Goal: Information Seeking & Learning: Learn about a topic

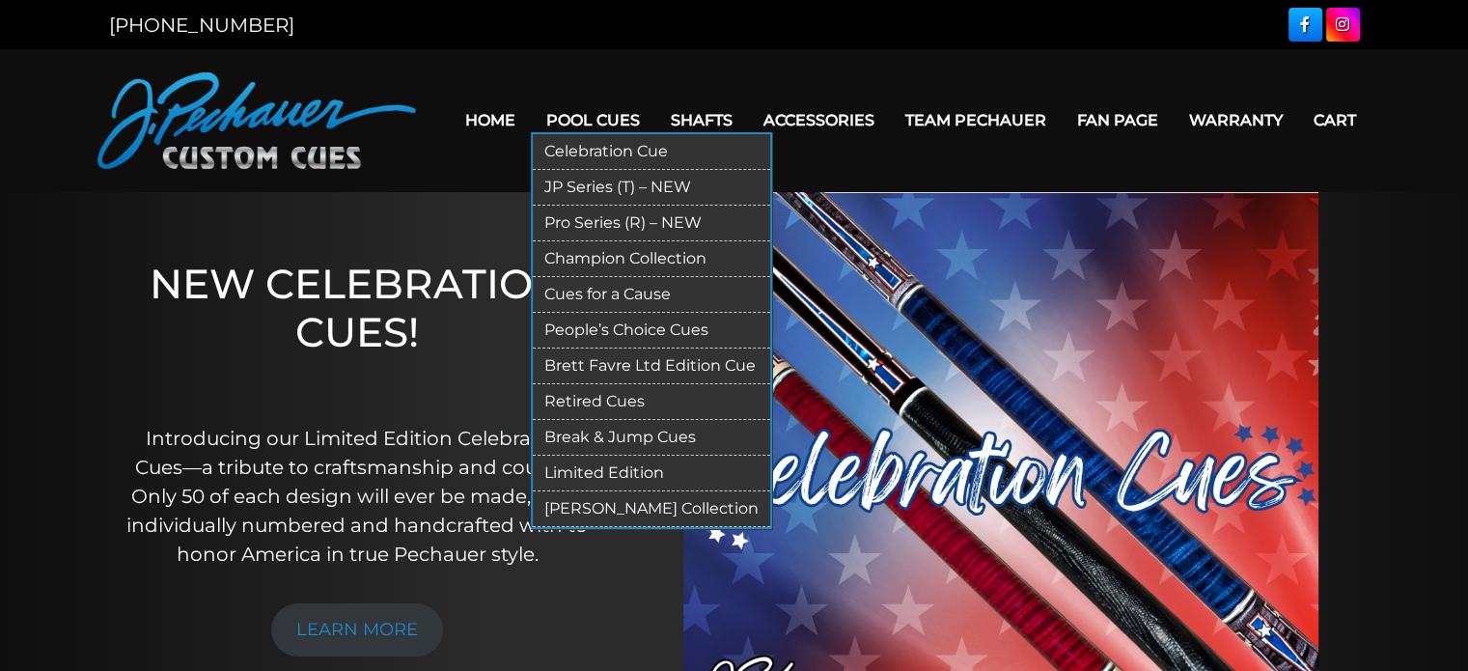
click at [590, 184] on link "JP Series (T) – NEW" at bounding box center [651, 188] width 237 height 36
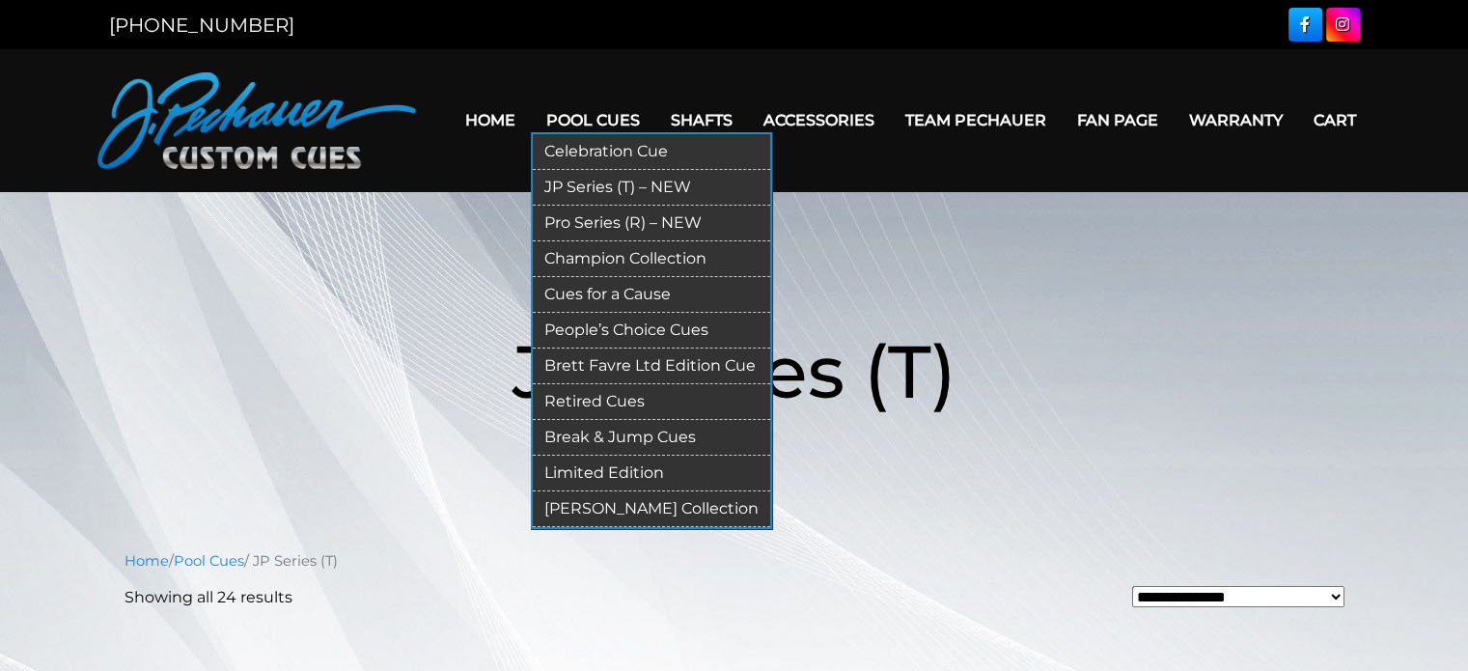
click at [591, 223] on link "Pro Series (R) – NEW" at bounding box center [651, 224] width 237 height 36
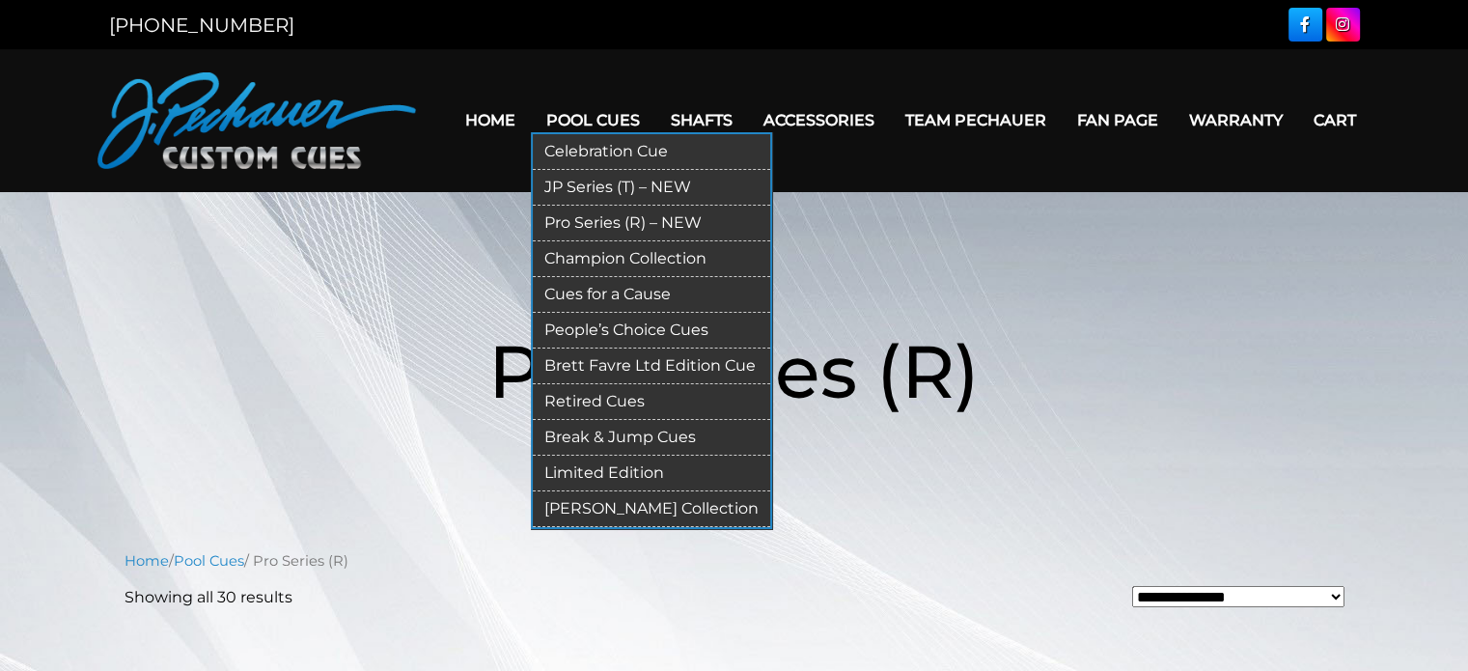
click at [596, 255] on link "Champion Collection" at bounding box center [651, 259] width 237 height 36
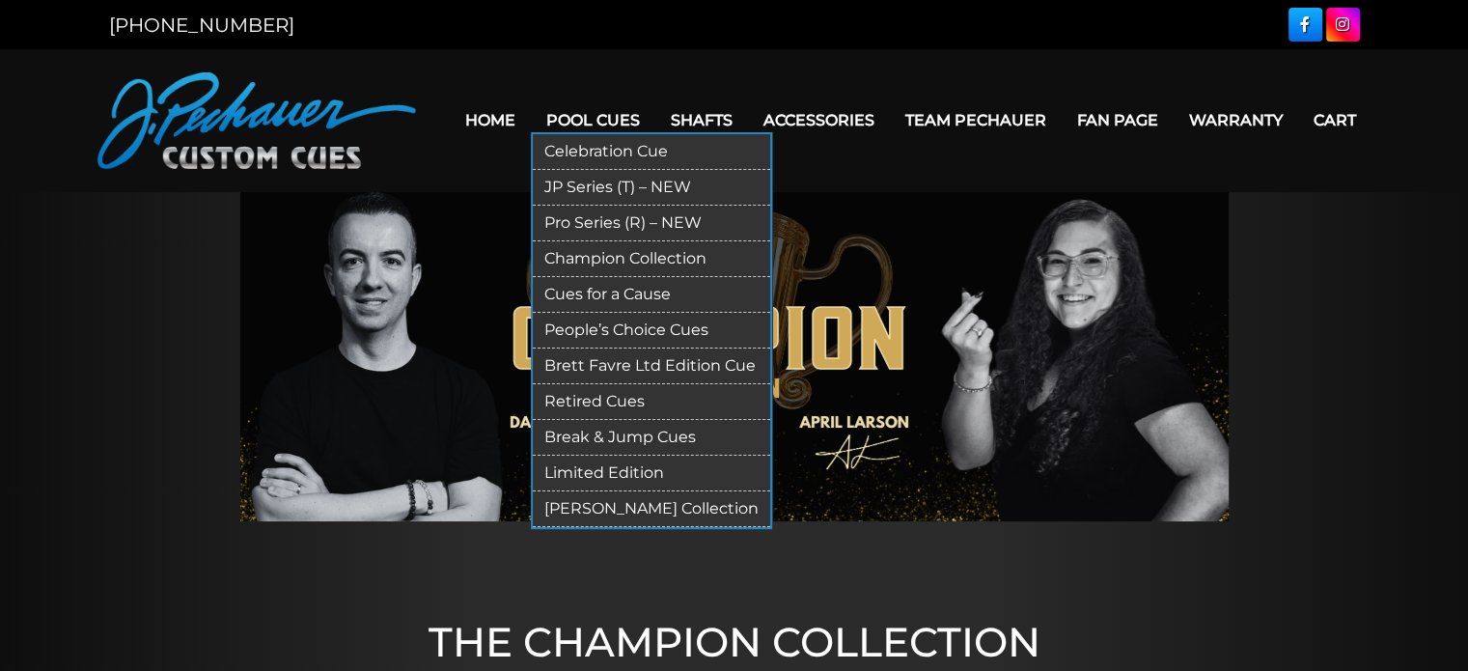
click at [618, 259] on link "Champion Collection" at bounding box center [651, 259] width 237 height 36
click at [645, 295] on link "Cues for a Cause" at bounding box center [651, 295] width 237 height 36
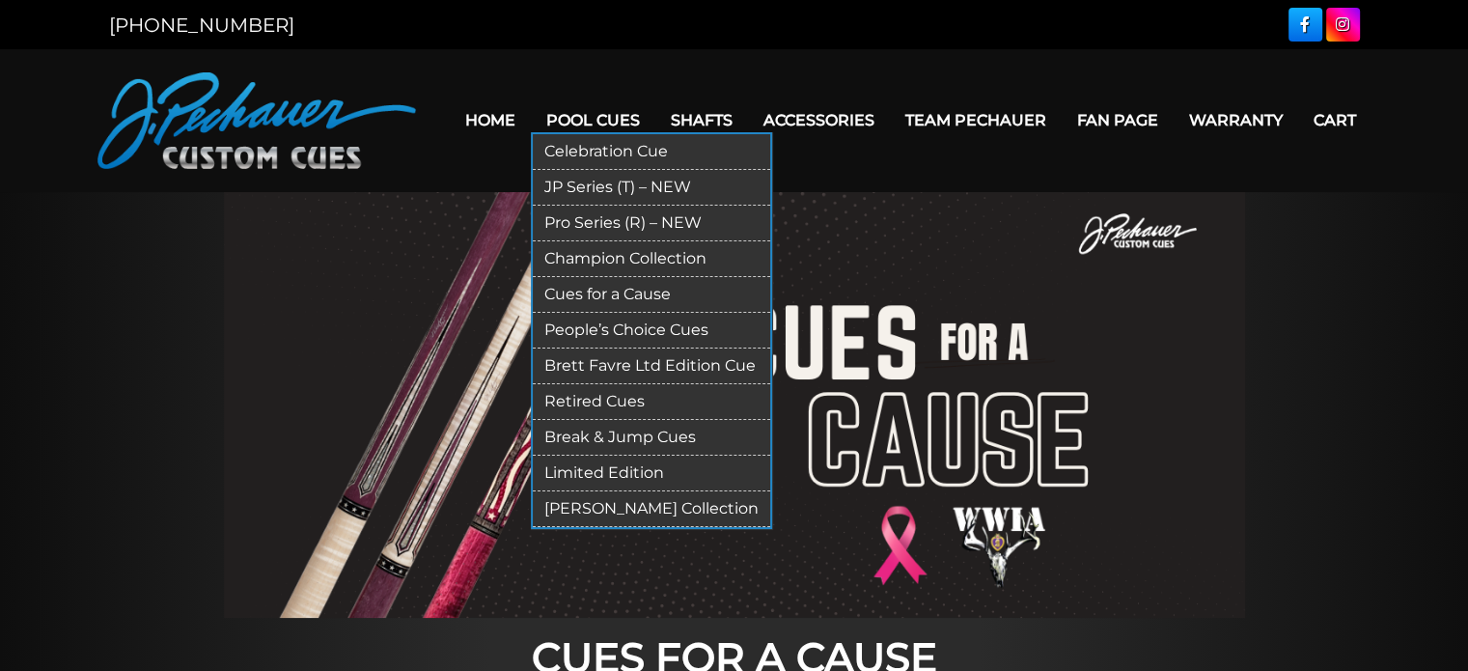
click at [635, 333] on link "People’s Choice Cues" at bounding box center [651, 331] width 237 height 36
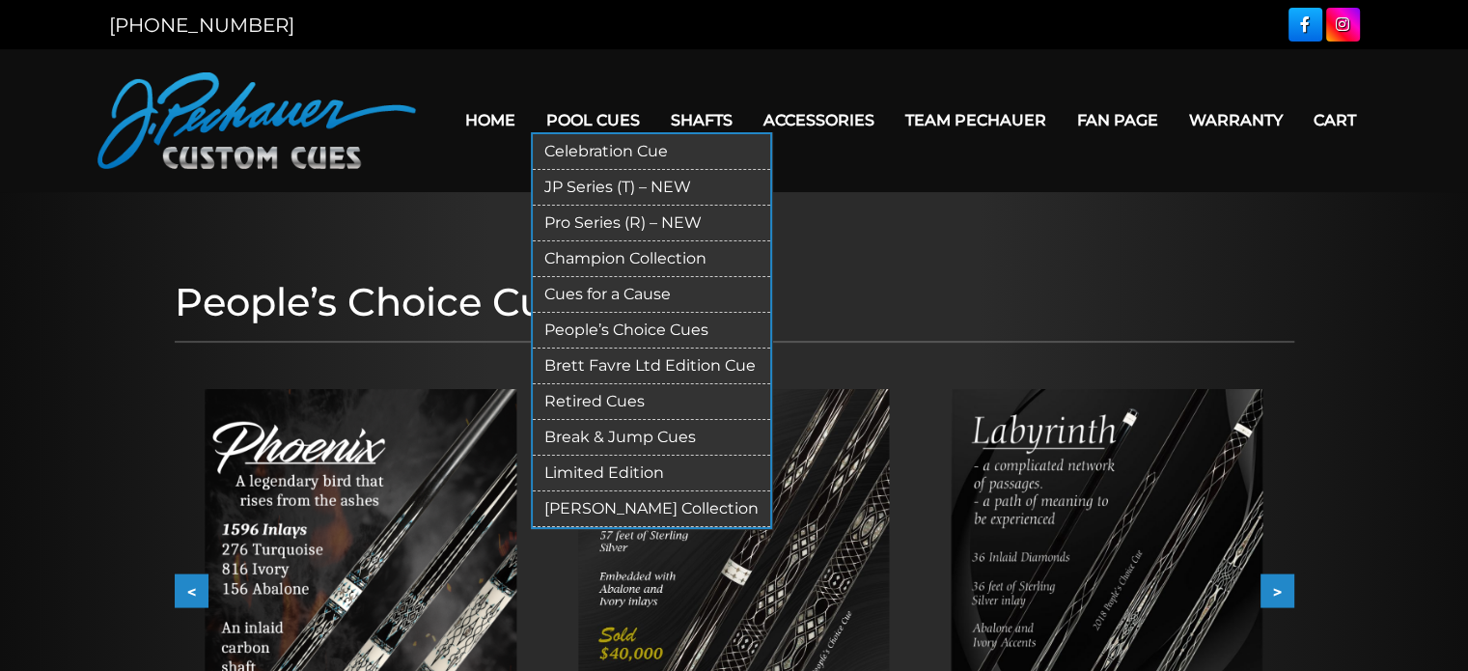
click at [659, 364] on link "Brett Favre Ltd Edition Cue" at bounding box center [651, 366] width 237 height 36
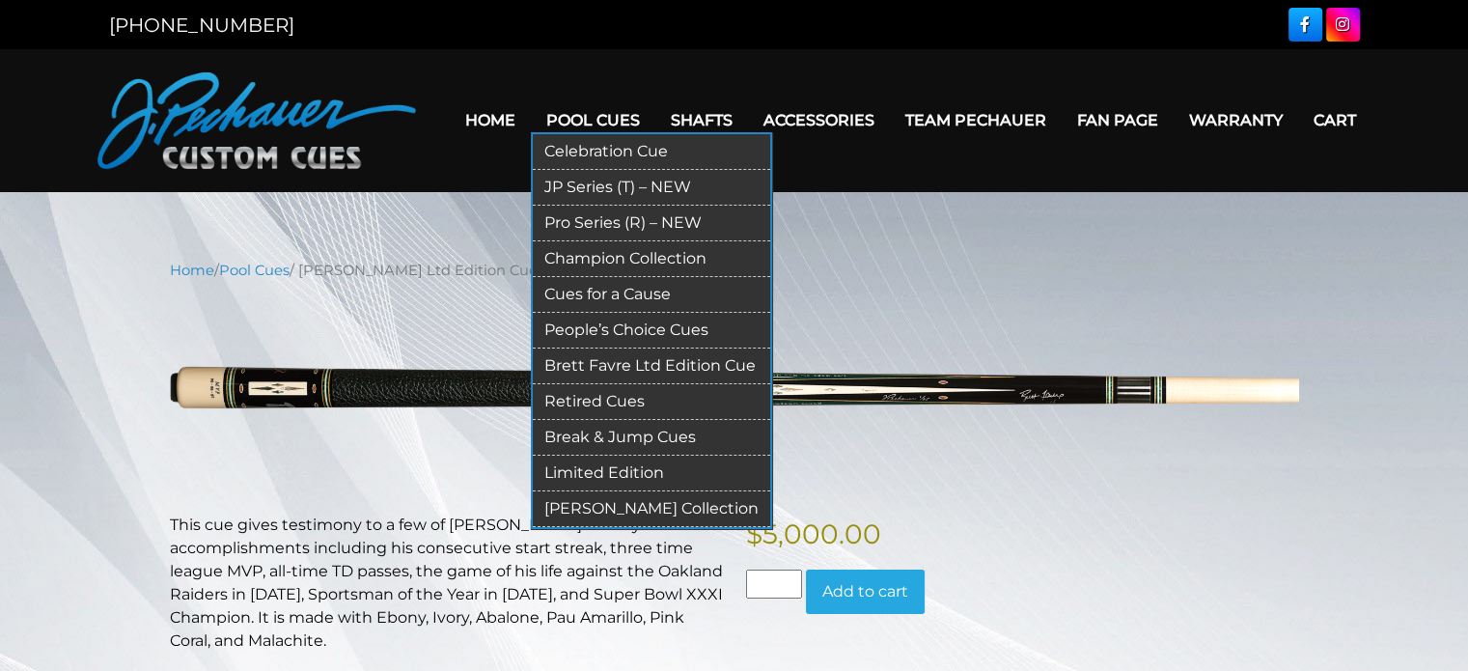
click at [621, 331] on link "People’s Choice Cues" at bounding box center [651, 331] width 237 height 36
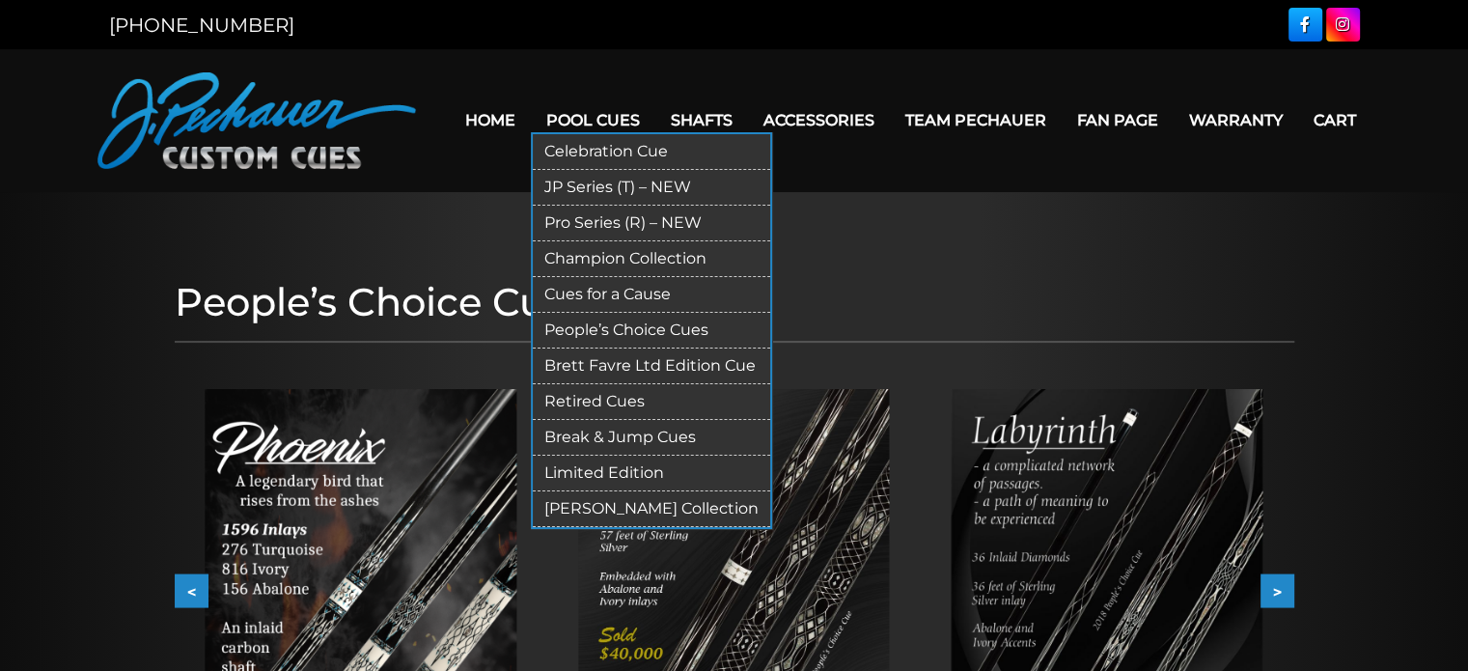
click at [592, 397] on link "Retired Cues" at bounding box center [651, 402] width 237 height 36
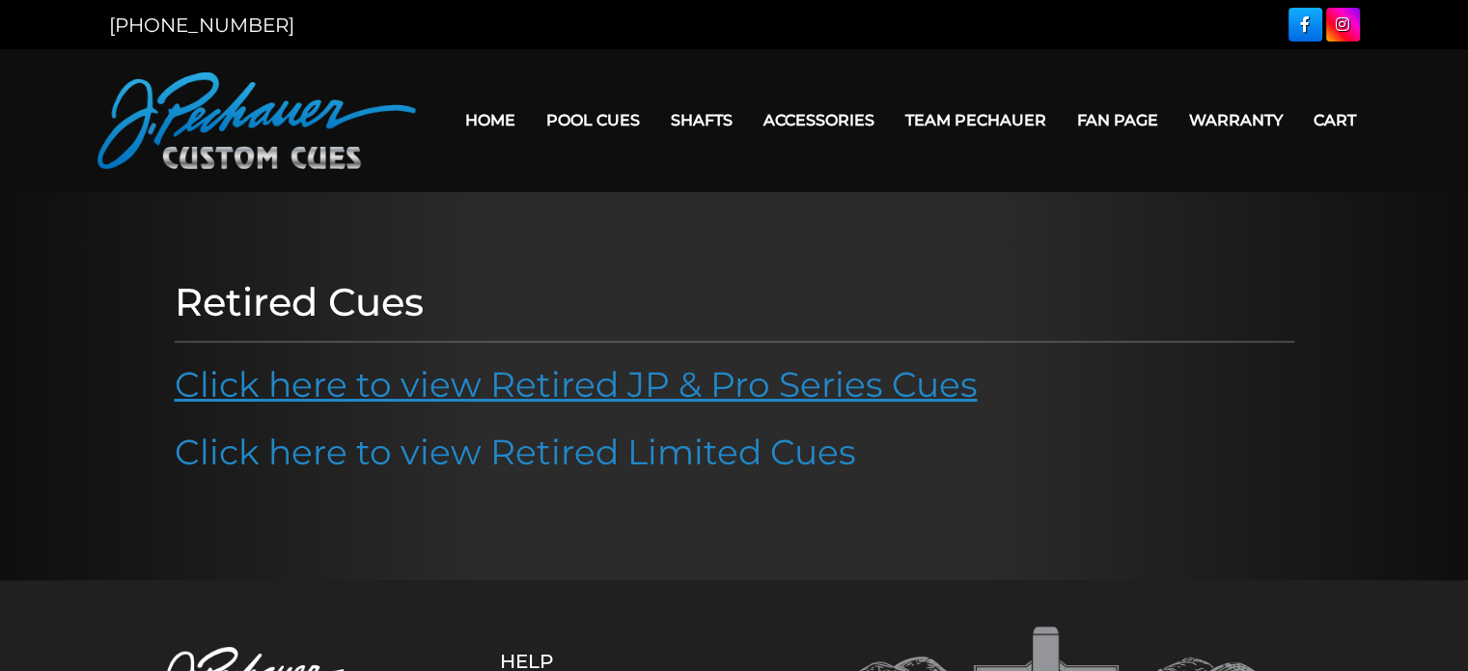
click at [546, 379] on link "Click here to view Retired JP & Pro Series Cues" at bounding box center [576, 384] width 803 height 42
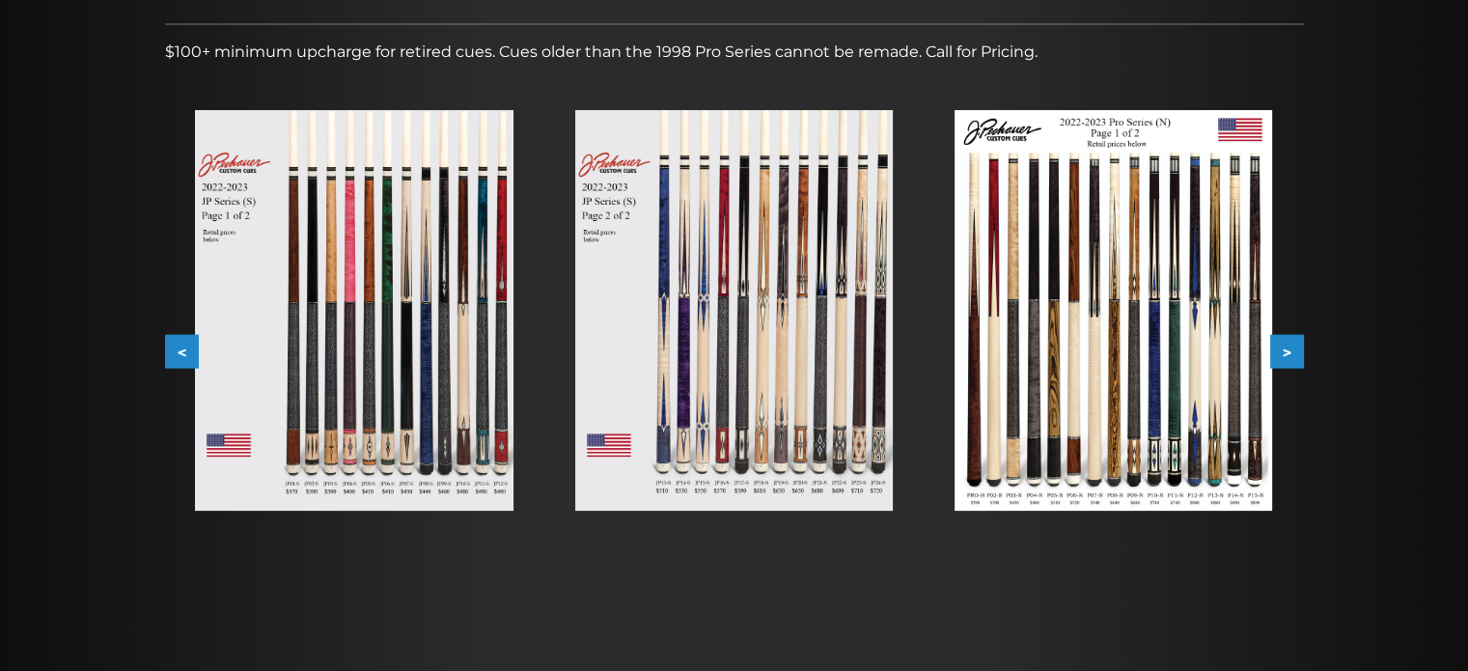
scroll to position [315, 0]
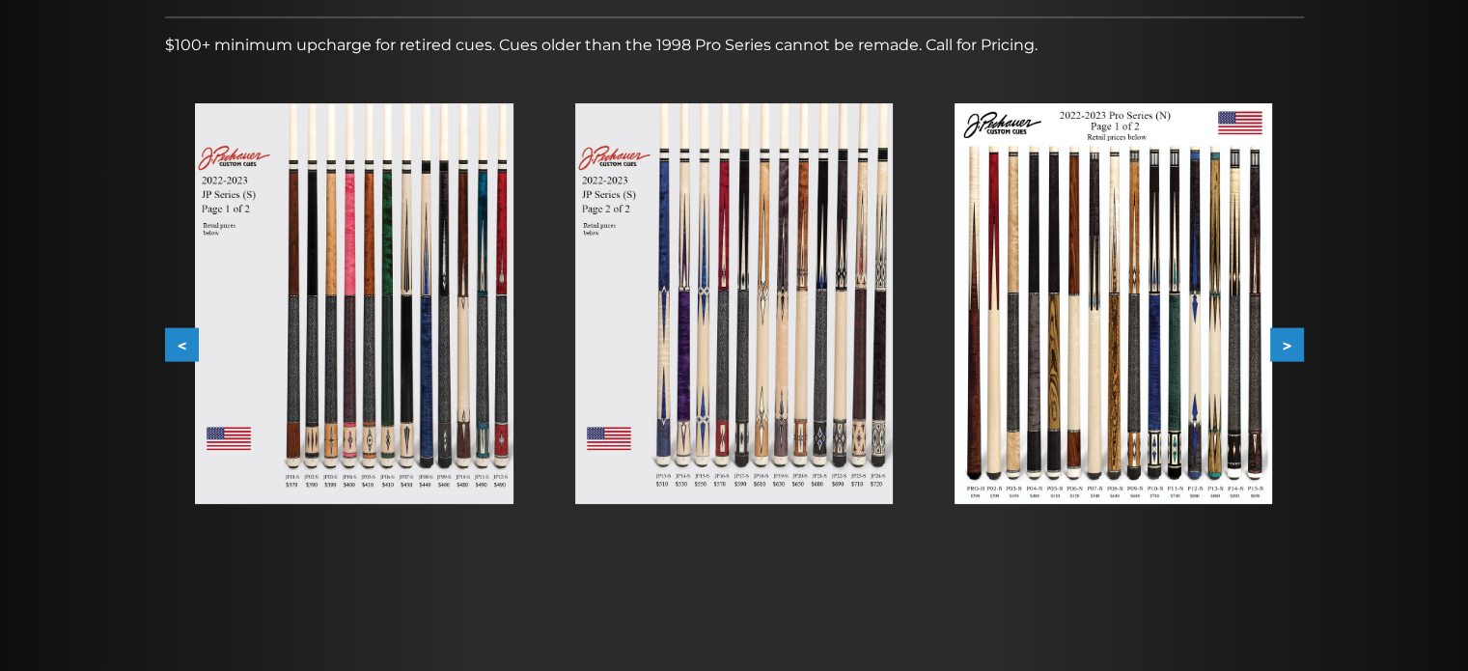
click at [1283, 339] on button ">" at bounding box center [1287, 345] width 34 height 34
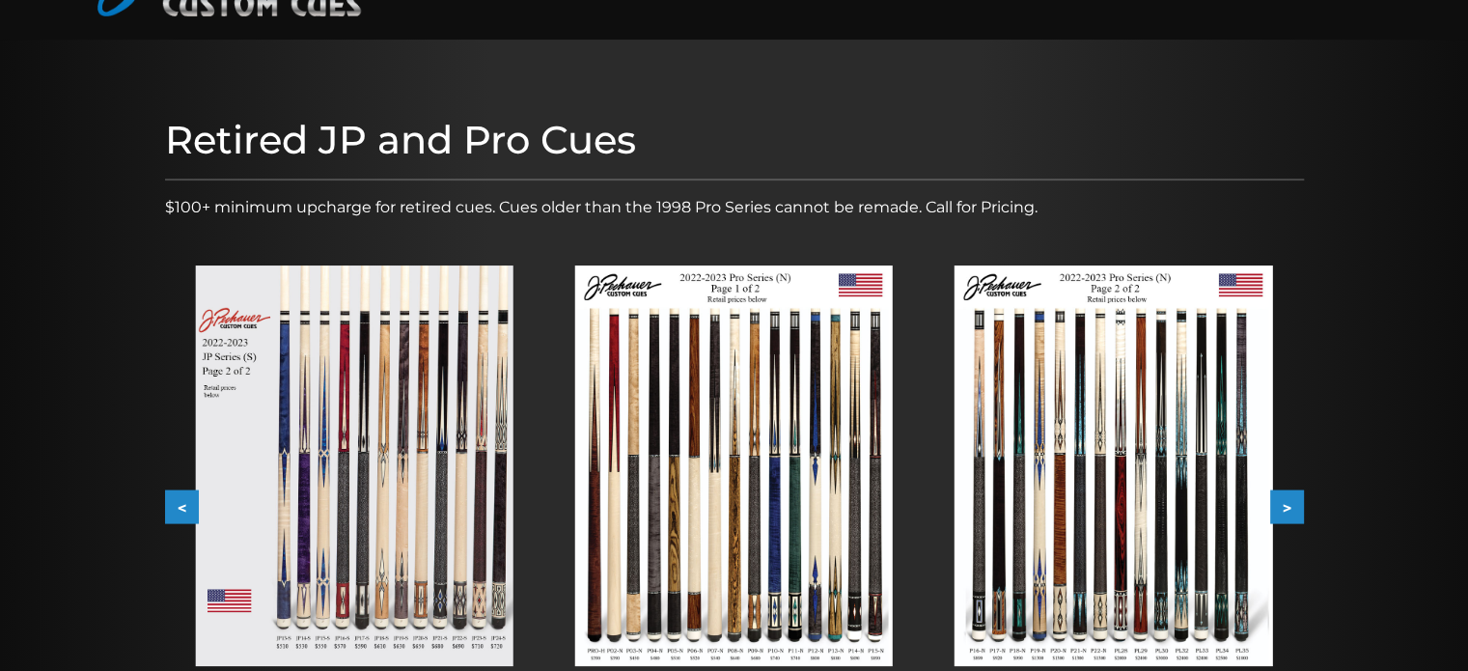
scroll to position [0, 0]
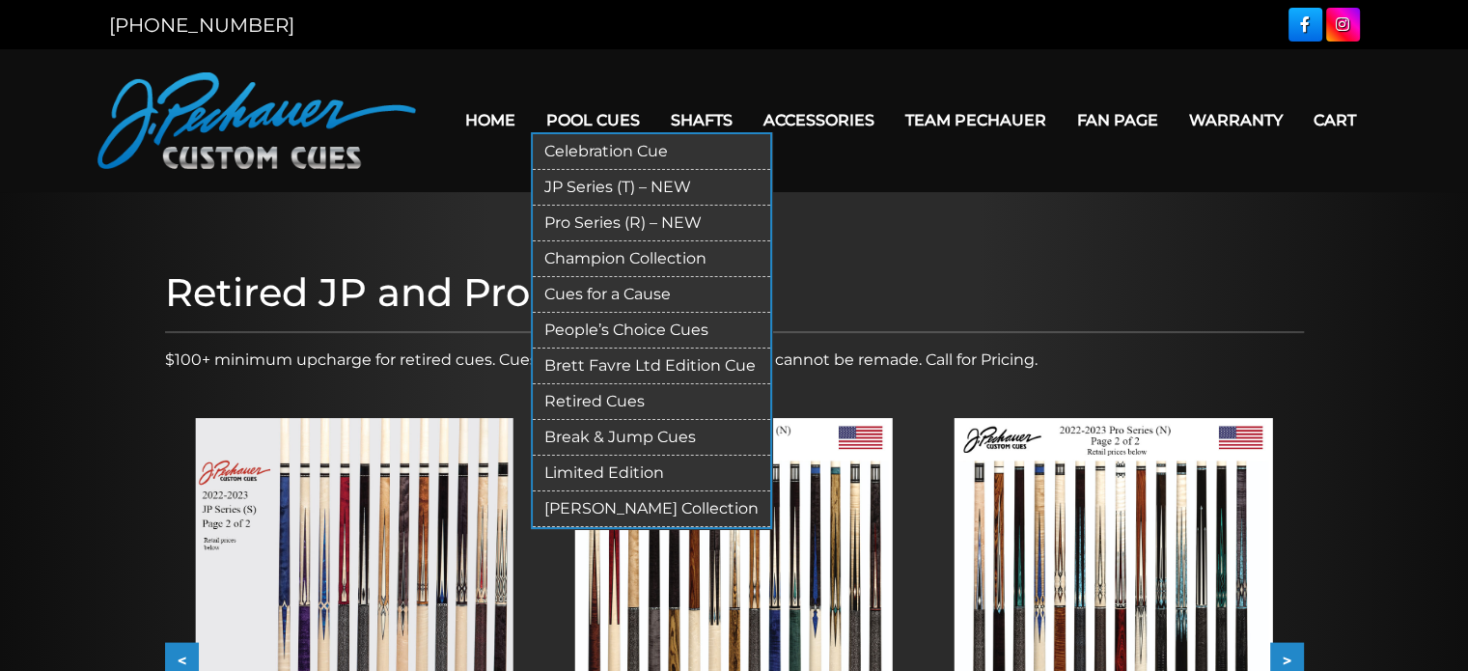
click at [618, 476] on link "Limited Edition" at bounding box center [651, 473] width 237 height 36
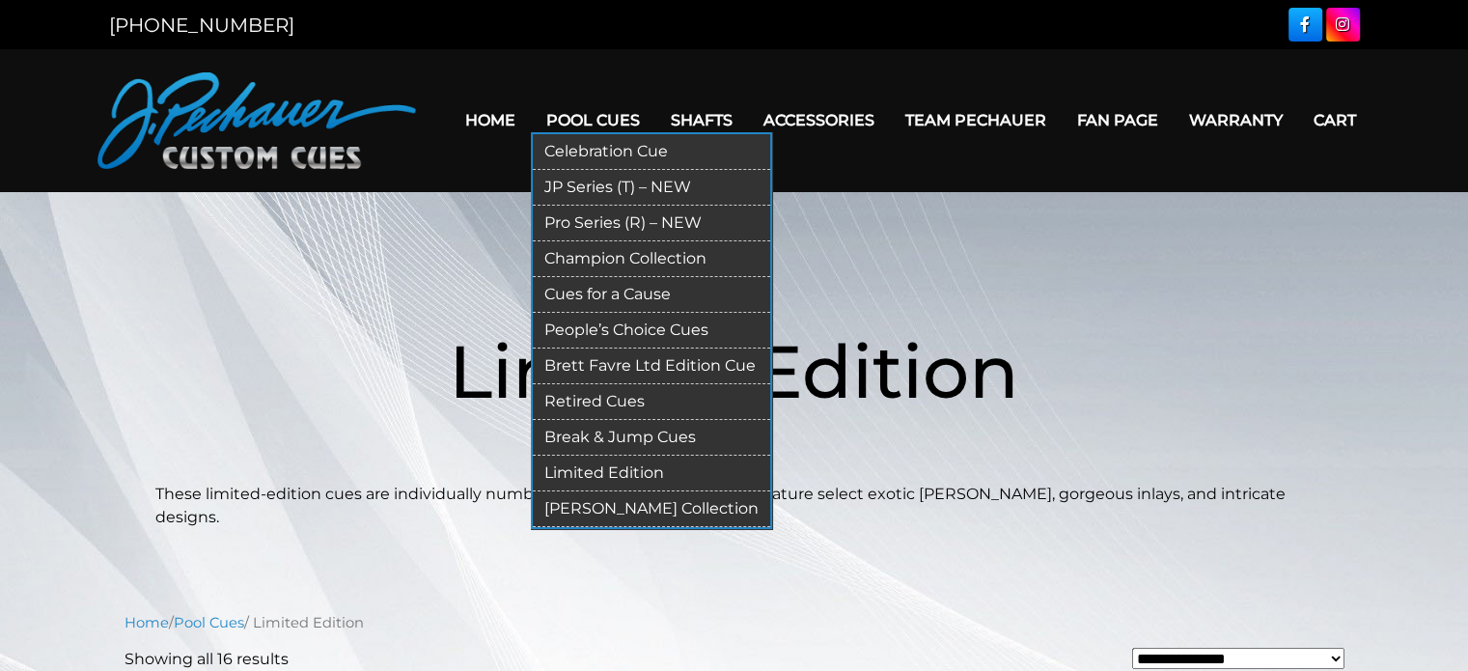
click at [621, 508] on link "[PERSON_NAME] Collection" at bounding box center [651, 509] width 237 height 36
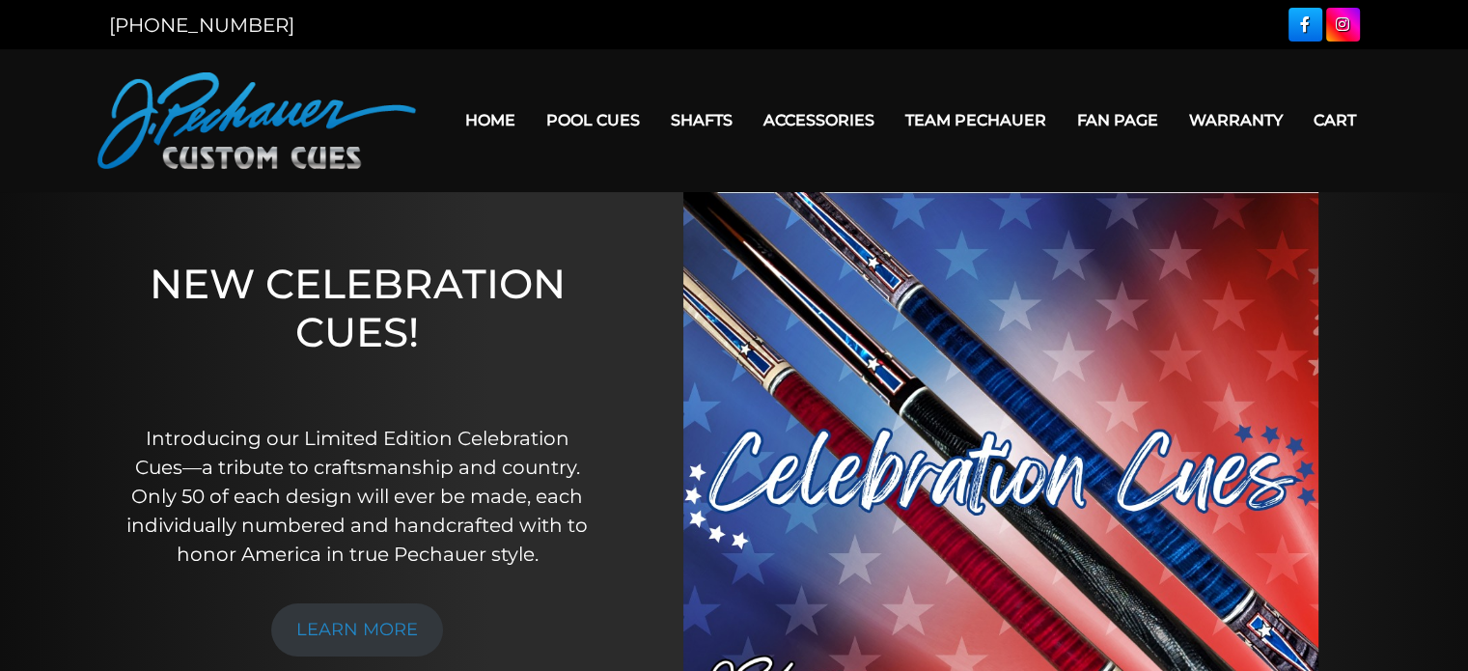
click at [969, 118] on link "Team Pechauer" at bounding box center [976, 120] width 172 height 49
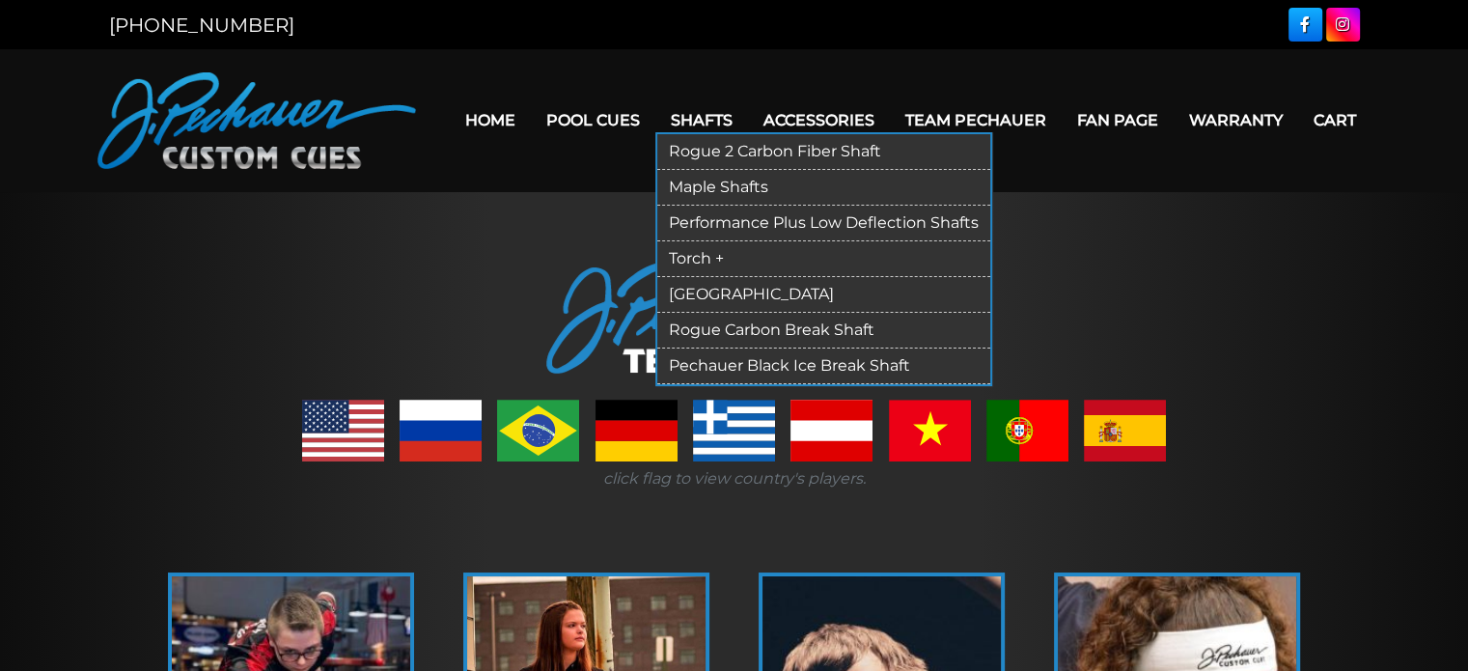
click at [729, 150] on link "Rogue 2 Carbon Fiber Shaft" at bounding box center [823, 152] width 333 height 36
